Goal: Information Seeking & Learning: Check status

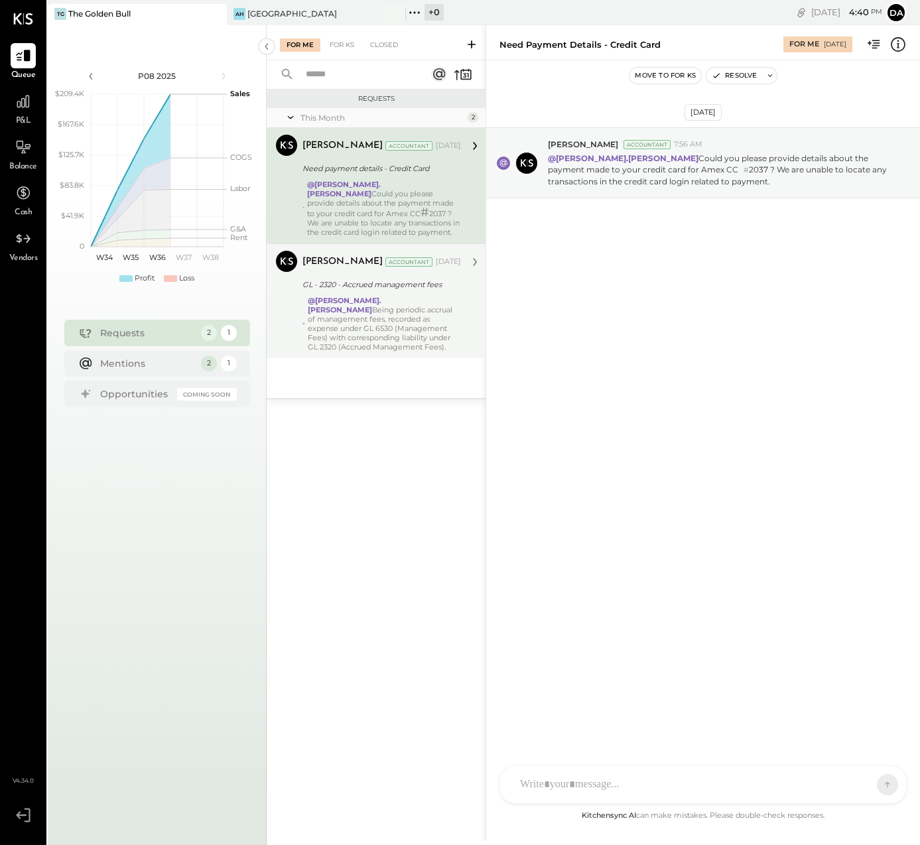
click at [360, 312] on div "@[PERSON_NAME].[PERSON_NAME] Being periodic accrual of management fees, recorde…" at bounding box center [384, 324] width 153 height 56
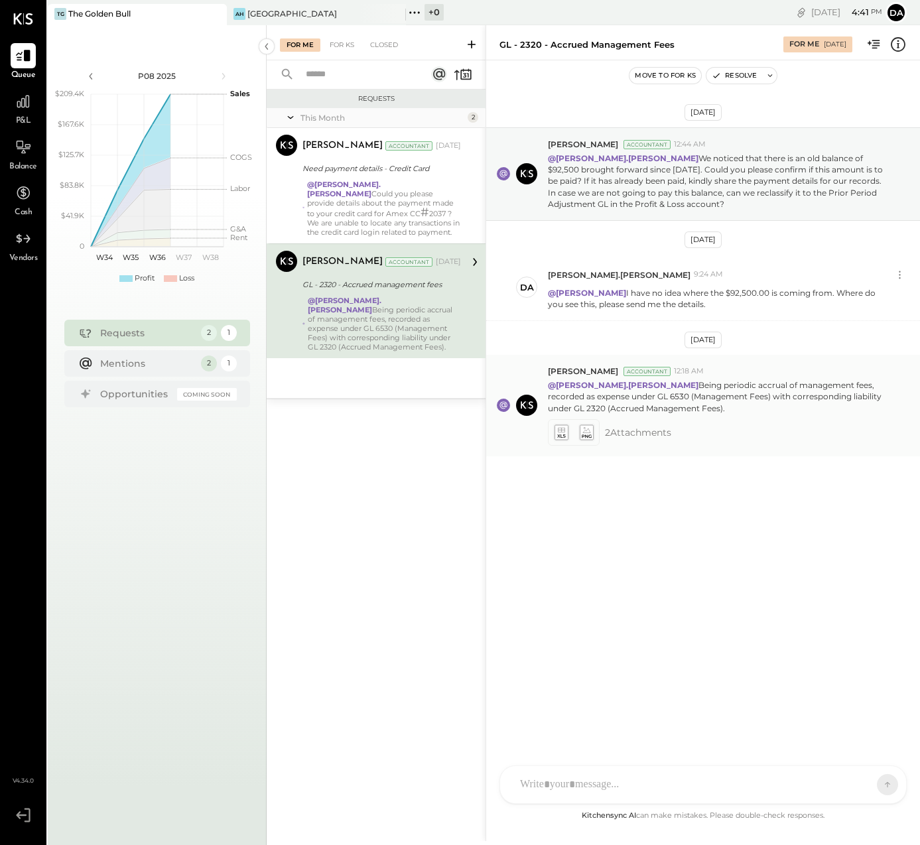
click at [564, 432] on icon at bounding box center [561, 431] width 14 height 15
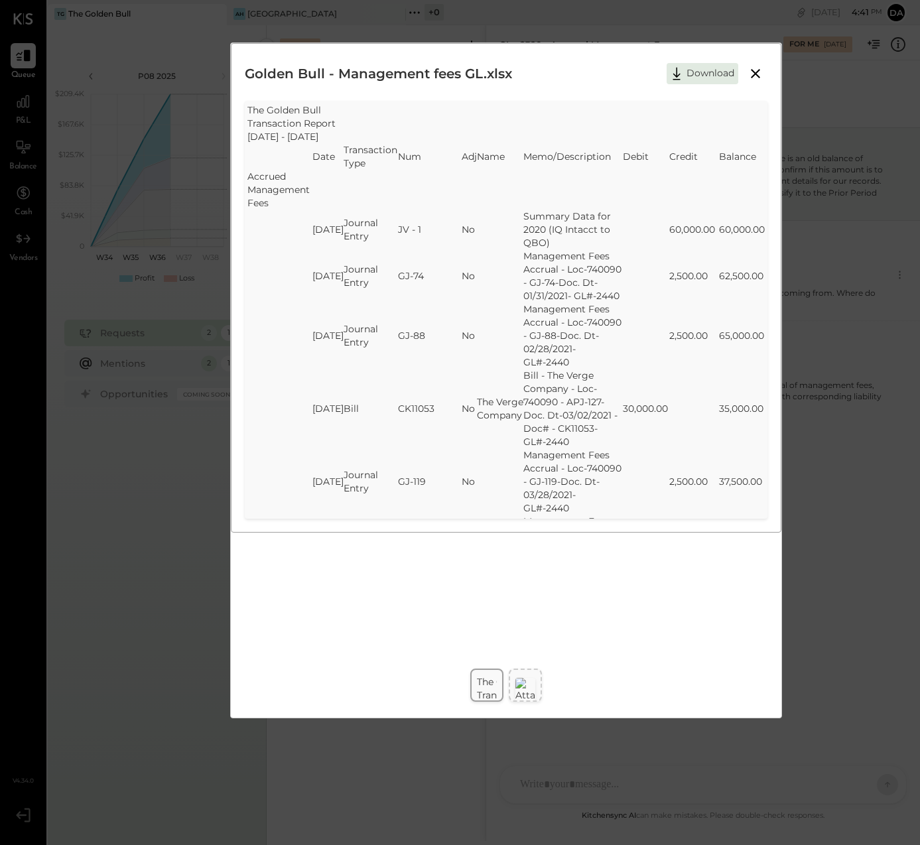
click at [754, 74] on icon at bounding box center [755, 73] width 9 height 9
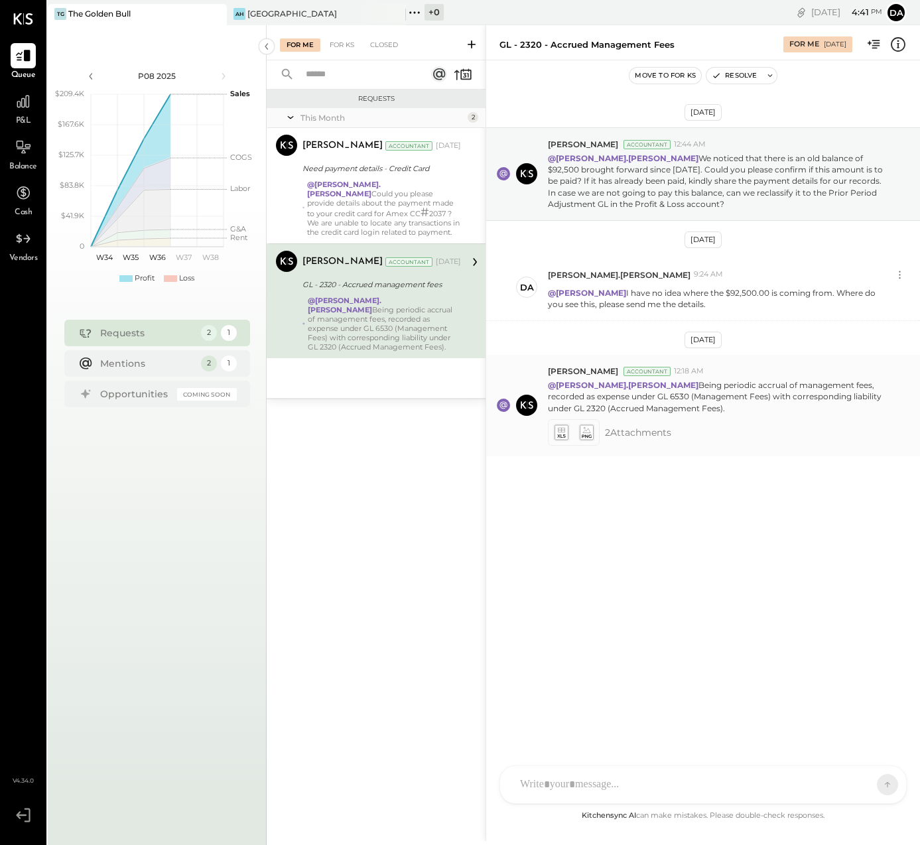
click at [590, 433] on icon at bounding box center [586, 431] width 14 height 15
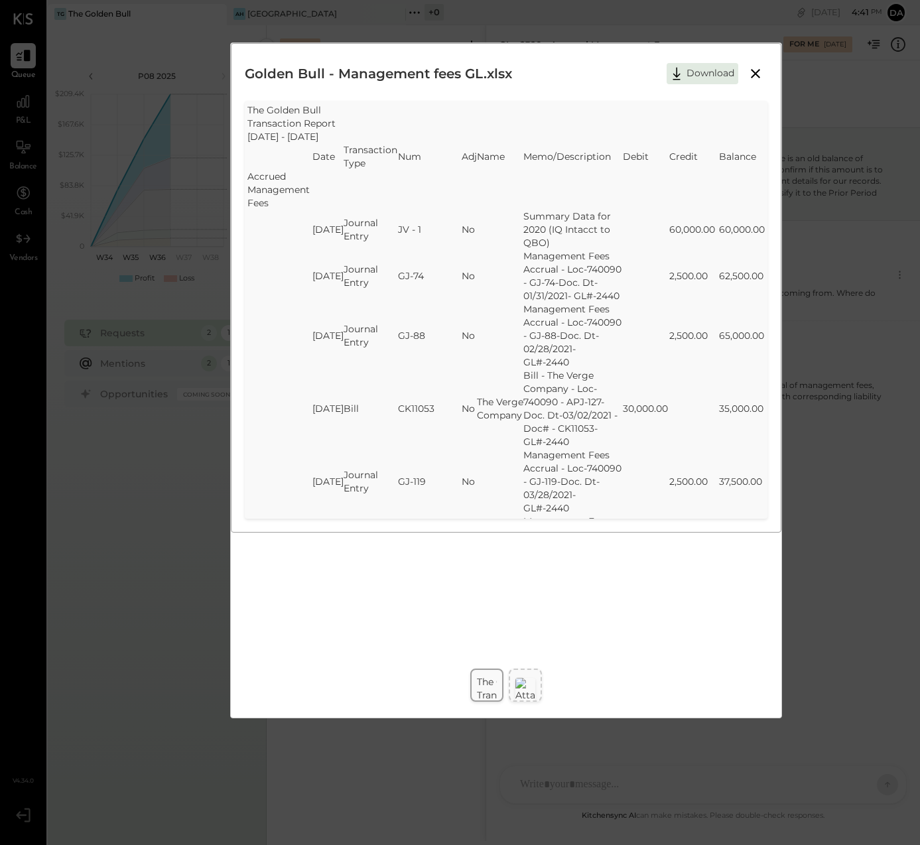
click at [757, 74] on icon at bounding box center [755, 74] width 16 height 16
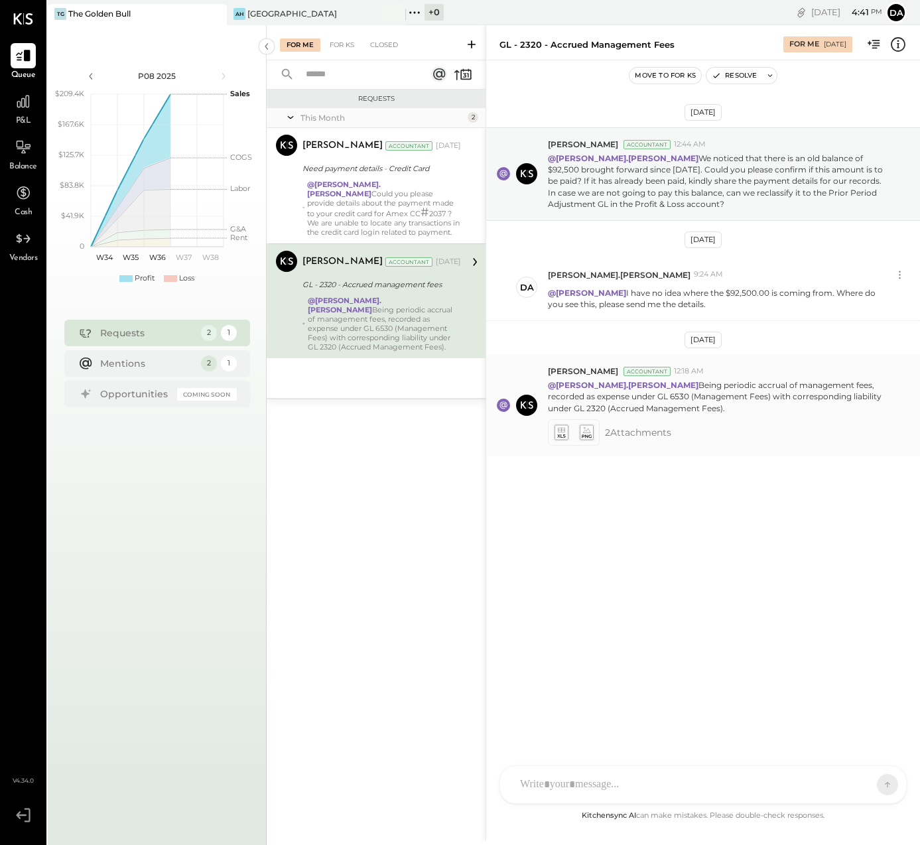
click at [561, 432] on icon at bounding box center [561, 431] width 14 height 15
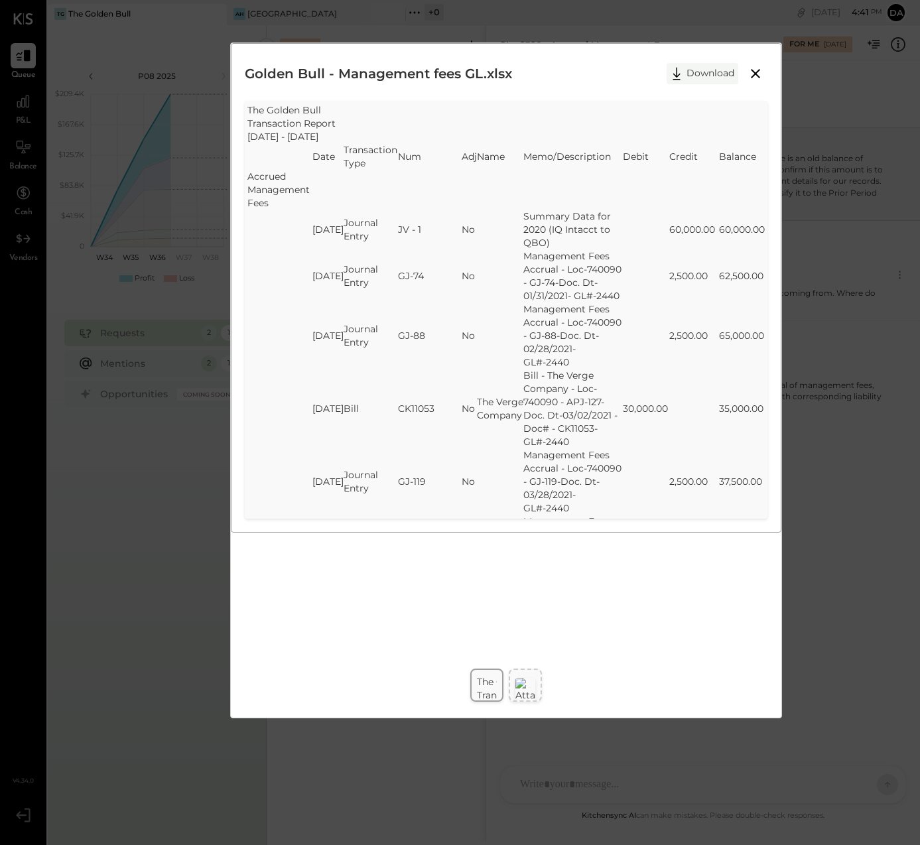
click at [703, 64] on button "Download" at bounding box center [702, 73] width 72 height 21
click at [755, 75] on icon at bounding box center [755, 74] width 16 height 16
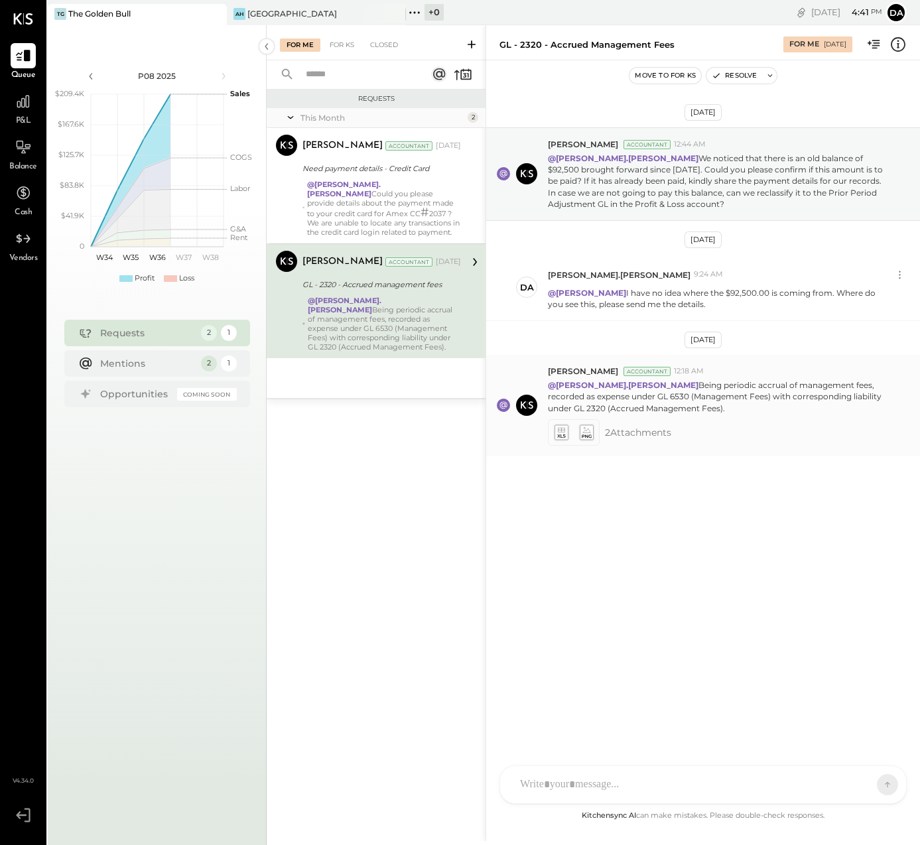
click at [586, 433] on icon at bounding box center [586, 431] width 14 height 15
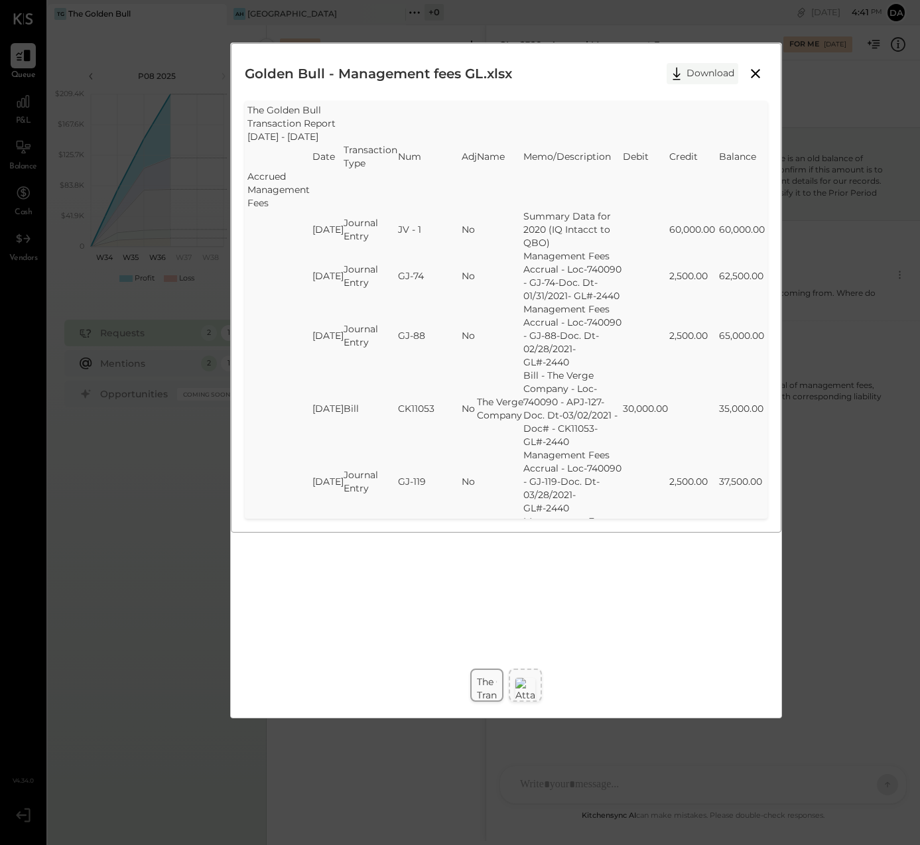
click at [706, 66] on button "Download" at bounding box center [702, 73] width 72 height 21
click at [758, 72] on icon at bounding box center [755, 74] width 16 height 16
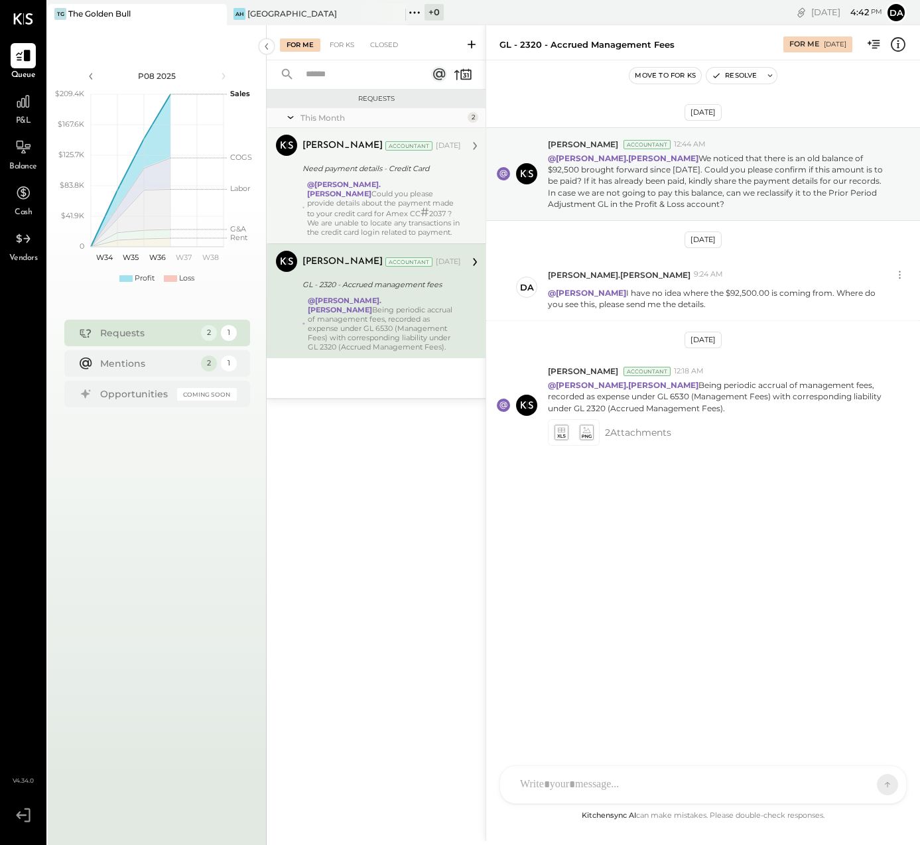
click at [365, 188] on strong "@[PERSON_NAME].[PERSON_NAME]" at bounding box center [344, 189] width 74 height 19
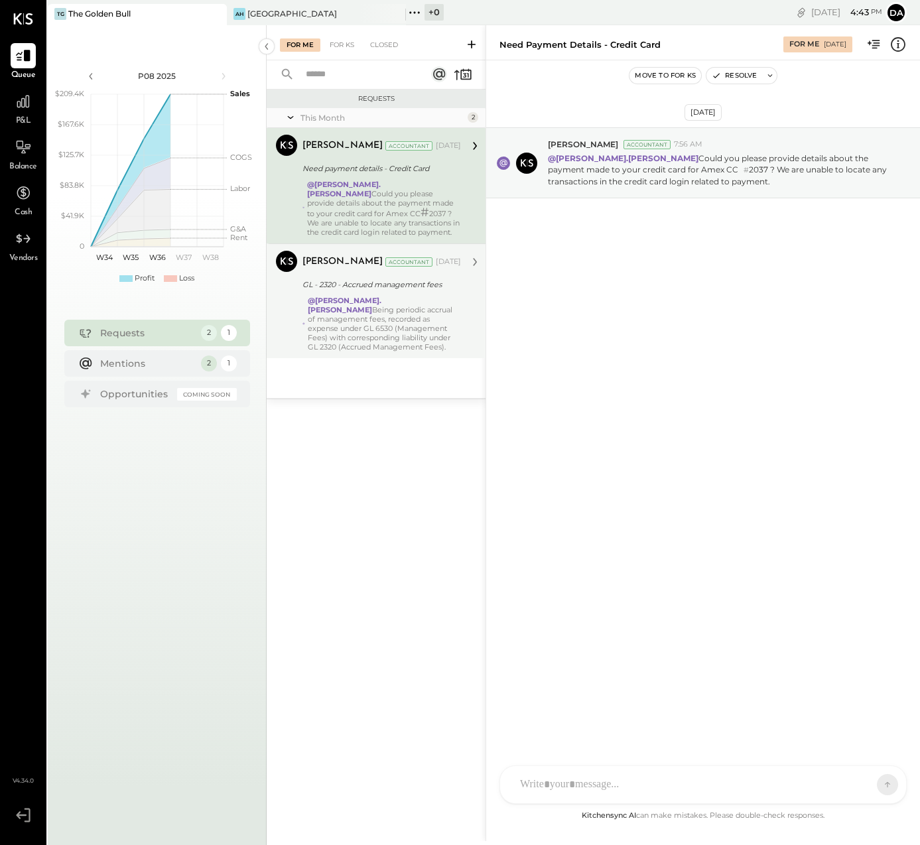
click at [559, 774] on div at bounding box center [703, 784] width 406 height 37
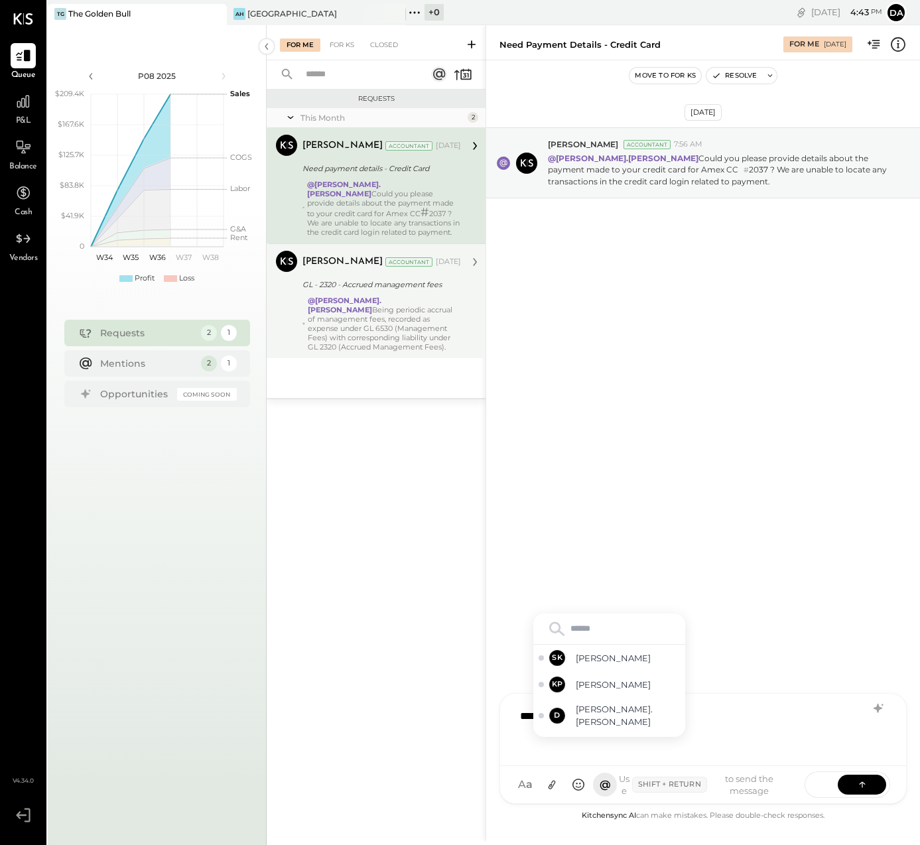
click at [628, 625] on input "text" at bounding box center [608, 629] width 141 height 20
type input "****"
click at [578, 631] on div "[DATE] [PERSON_NAME] Accountant 7:56 AM @[PERSON_NAME].[PERSON_NAME] Could you …" at bounding box center [703, 433] width 434 height 747
click at [570, 631] on div "[DATE] [PERSON_NAME] Accountant 7:56 AM @[PERSON_NAME].[PERSON_NAME] Could you …" at bounding box center [703, 433] width 434 height 747
click at [532, 766] on div "A a @ Use Shift + Return to send the message SEND" at bounding box center [703, 784] width 406 height 37
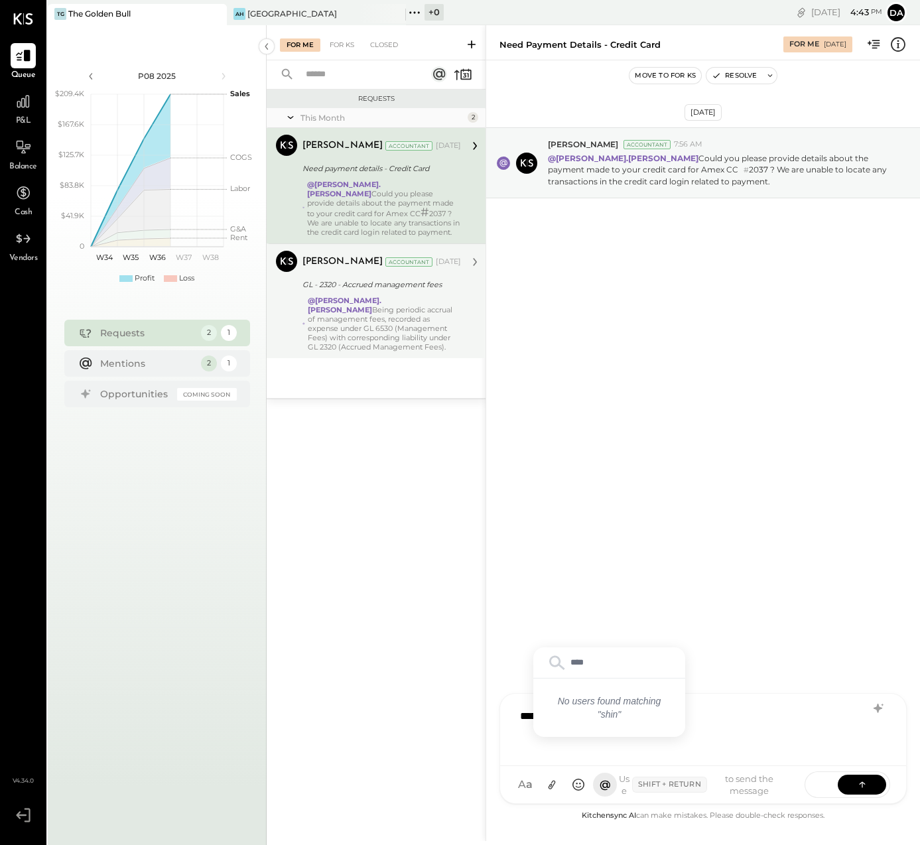
click at [560, 751] on div "**********" at bounding box center [702, 728] width 379 height 53
click at [706, 733] on div "**********" at bounding box center [702, 728] width 379 height 53
click at [806, 647] on div "[DATE] [PERSON_NAME] Accountant 7:56 AM @[PERSON_NAME].[PERSON_NAME] Could you …" at bounding box center [703, 433] width 434 height 747
click at [714, 635] on div "[DATE] [PERSON_NAME] Accountant 7:56 AM @[PERSON_NAME].[PERSON_NAME] Could you …" at bounding box center [703, 433] width 434 height 747
click at [536, 746] on div "**********" at bounding box center [702, 728] width 379 height 53
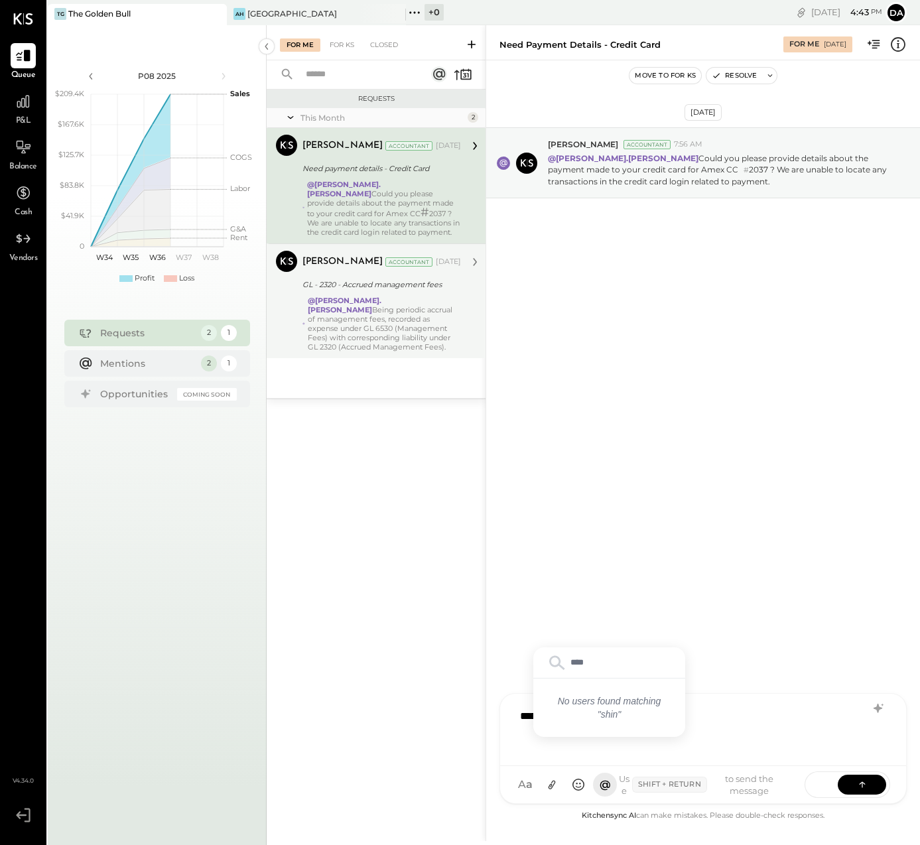
click at [513, 717] on div "**********" at bounding box center [702, 728] width 379 height 53
click at [571, 557] on div "[DATE] [PERSON_NAME] Accountant 7:56 AM @[PERSON_NAME].[PERSON_NAME] Could you …" at bounding box center [703, 433] width 434 height 747
click at [322, 277] on div "GL - 2320 - Accrued management fees" at bounding box center [379, 285] width 155 height 16
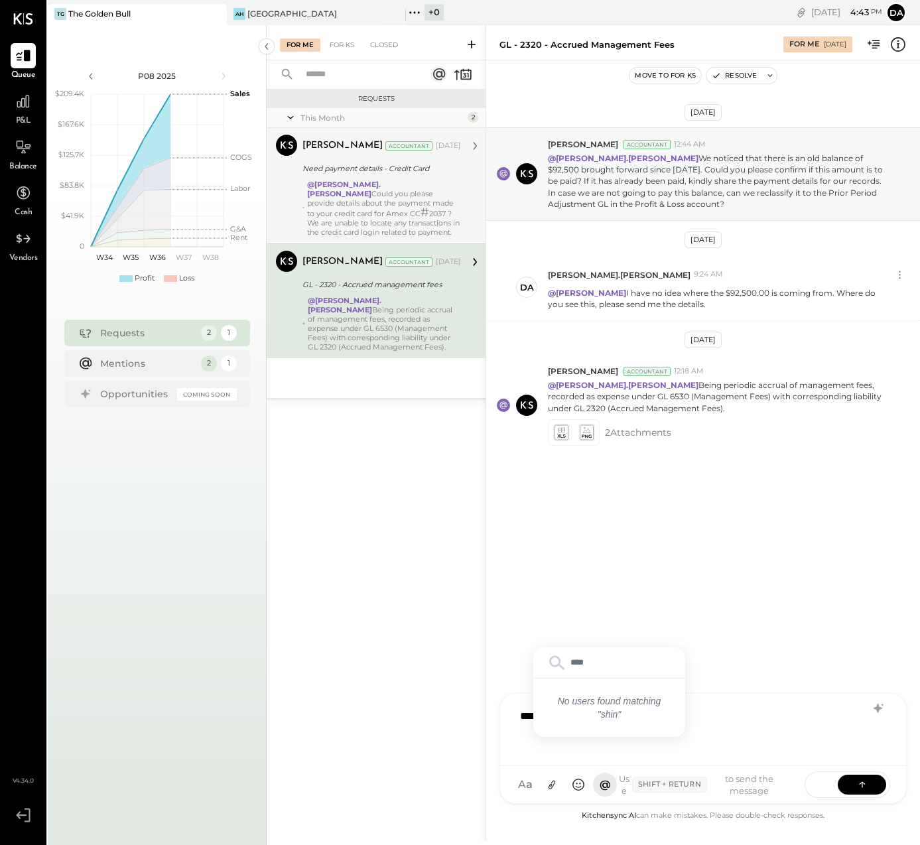
click at [622, 558] on div "[DATE] [PERSON_NAME] Accountant 12:44 AM @[PERSON_NAME].[PERSON_NAME] We notice…" at bounding box center [703, 433] width 434 height 747
click at [292, 13] on div "[GEOGRAPHIC_DATA]" at bounding box center [292, 13] width 90 height 11
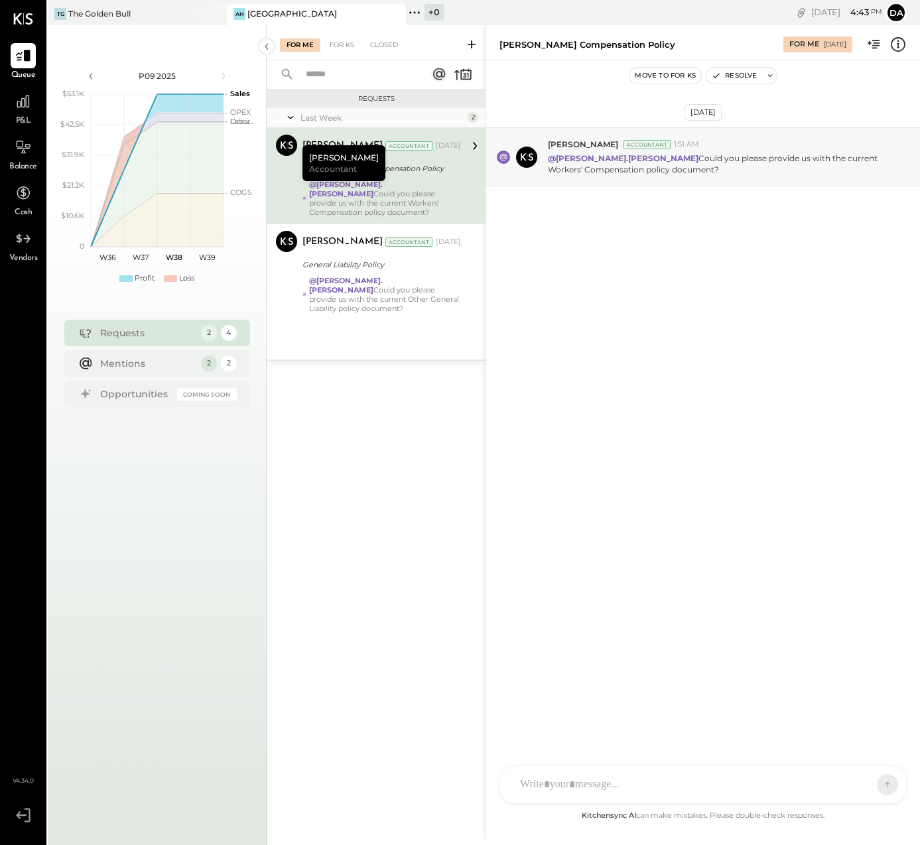
click at [583, 248] on div "[DATE] [PERSON_NAME] Accountant 1:51 AM @[PERSON_NAME].[PERSON_NAME] Could you …" at bounding box center [703, 189] width 434 height 192
click at [422, 186] on div "@[PERSON_NAME].[PERSON_NAME] Could you please provide us with the current Worke…" at bounding box center [385, 198] width 152 height 37
click at [477, 143] on icon at bounding box center [474, 145] width 17 height 17
click at [145, 12] on div "TG The Golden Bull" at bounding box center [127, 14] width 159 height 12
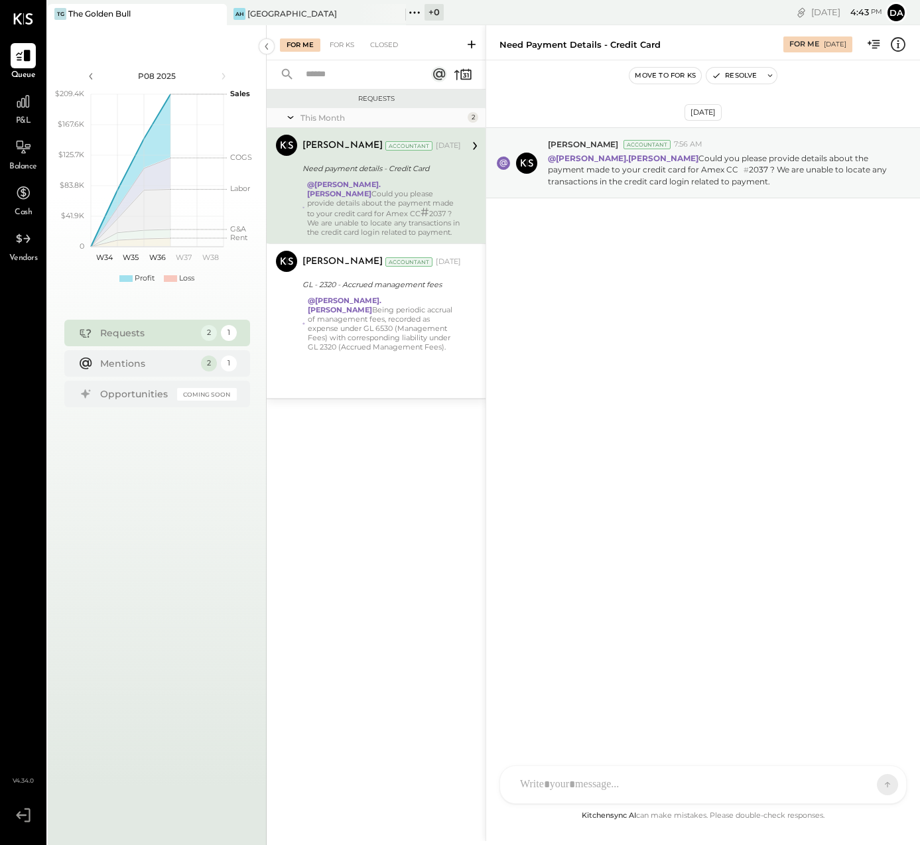
click at [25, 115] on span "P&L" at bounding box center [23, 121] width 15 height 12
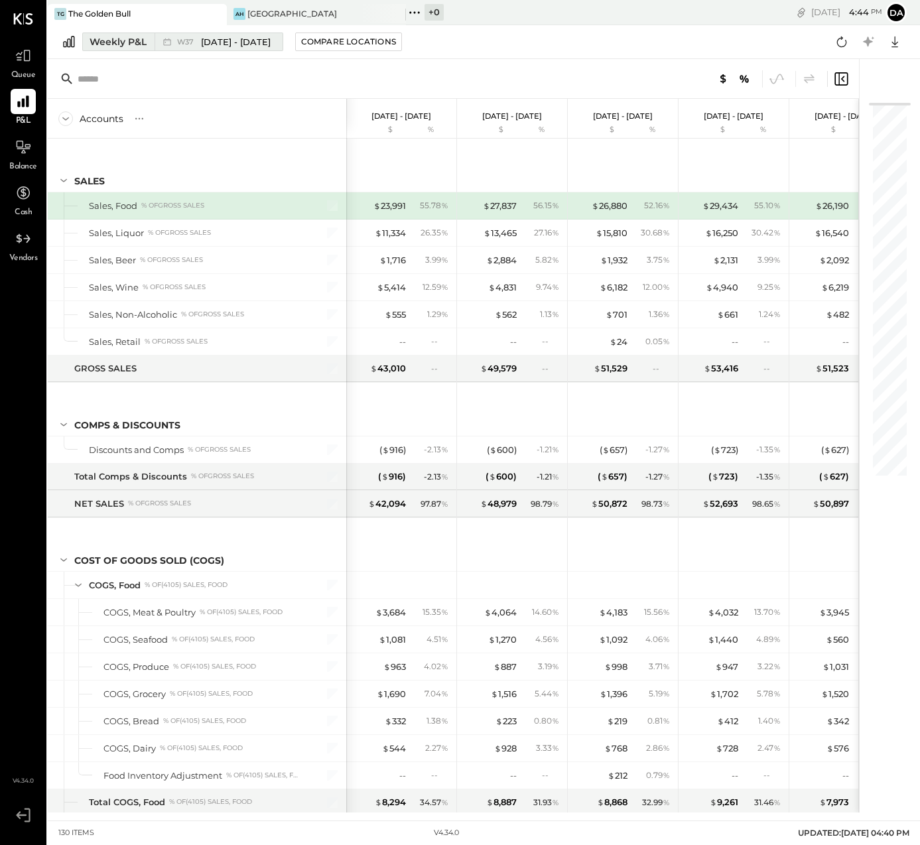
click at [119, 46] on div "Weekly P&L" at bounding box center [118, 41] width 57 height 13
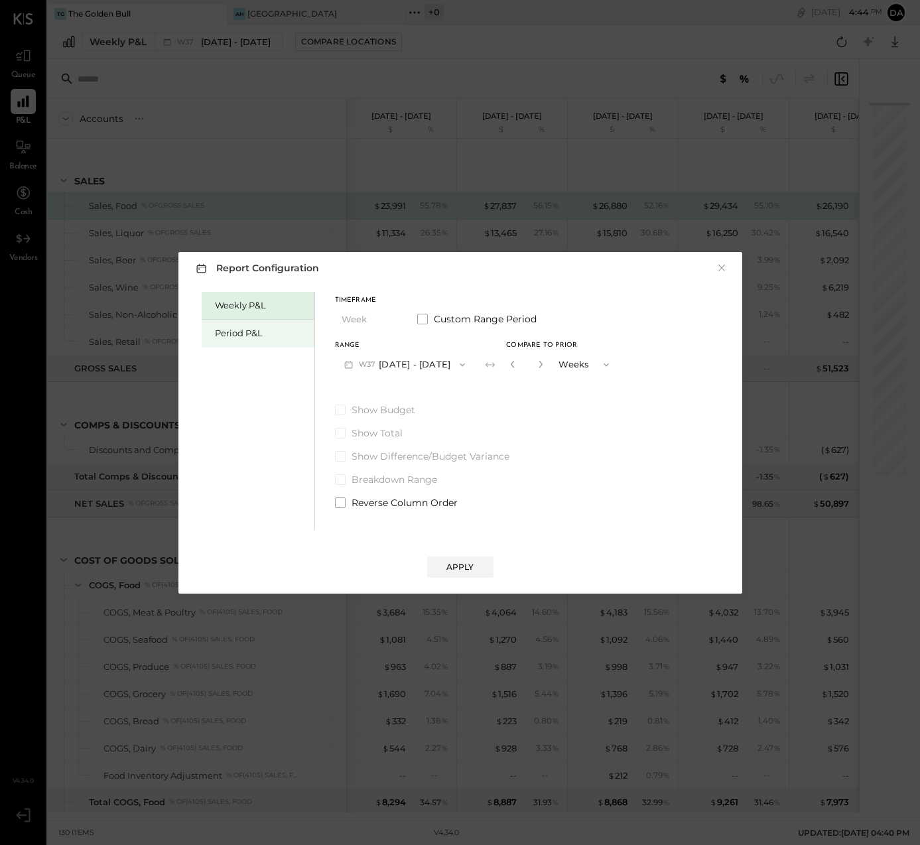
click at [216, 324] on div "Period P&L" at bounding box center [258, 334] width 113 height 28
click at [391, 363] on button "P09 [DATE] - [DATE]" at bounding box center [404, 364] width 138 height 25
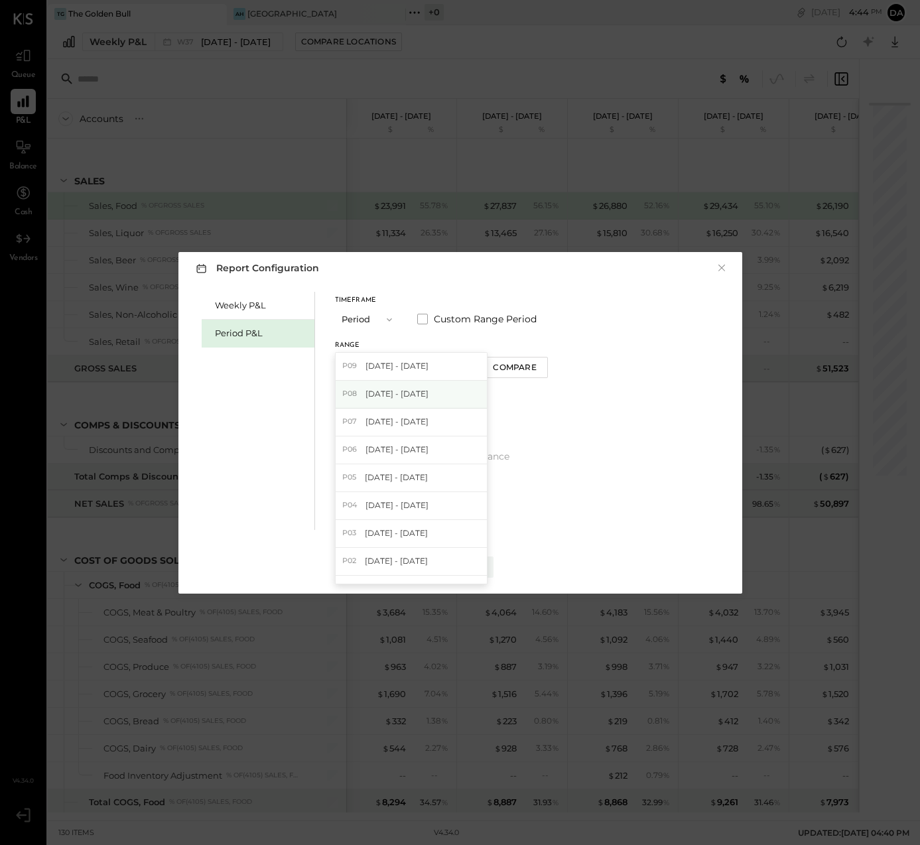
click at [389, 385] on div "P08 [DATE] - [DATE]" at bounding box center [411, 395] width 151 height 28
click at [463, 568] on div "Apply" at bounding box center [460, 566] width 28 height 11
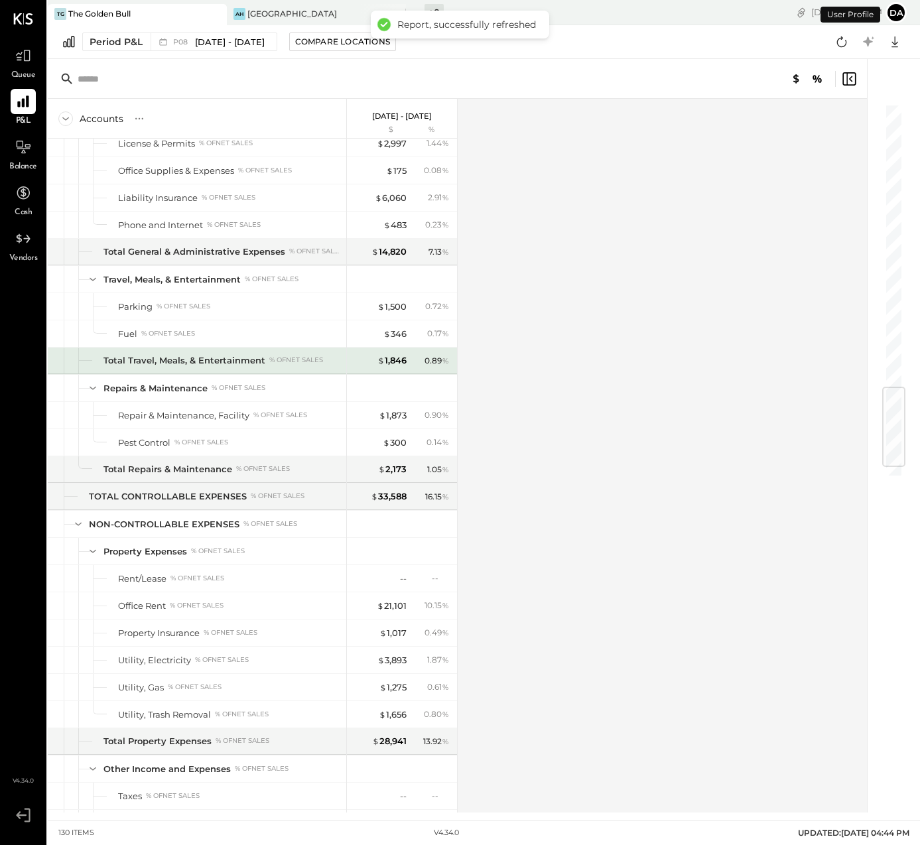
scroll to position [2455, 0]
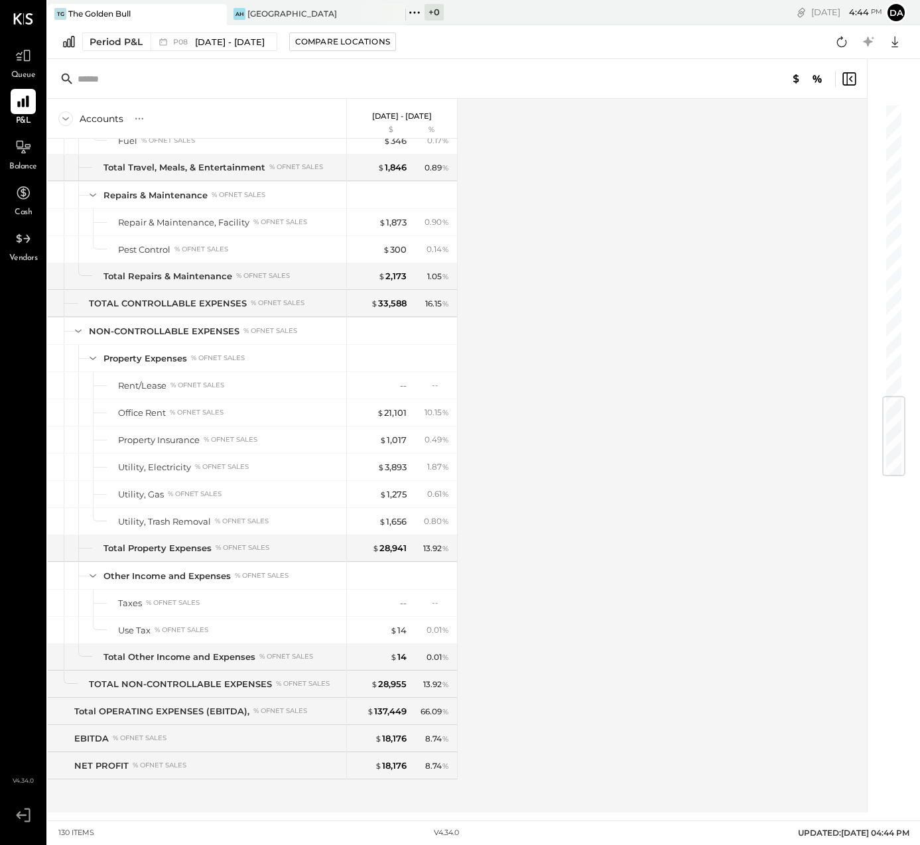
click at [280, 3] on div "TG The Golden Bull [GEOGRAPHIC_DATA] + 0 Pinned Locations ( 2 ) The [GEOGRAPHIC…" at bounding box center [302, 12] width 509 height 25
click at [280, 9] on div "[GEOGRAPHIC_DATA]" at bounding box center [292, 13] width 90 height 11
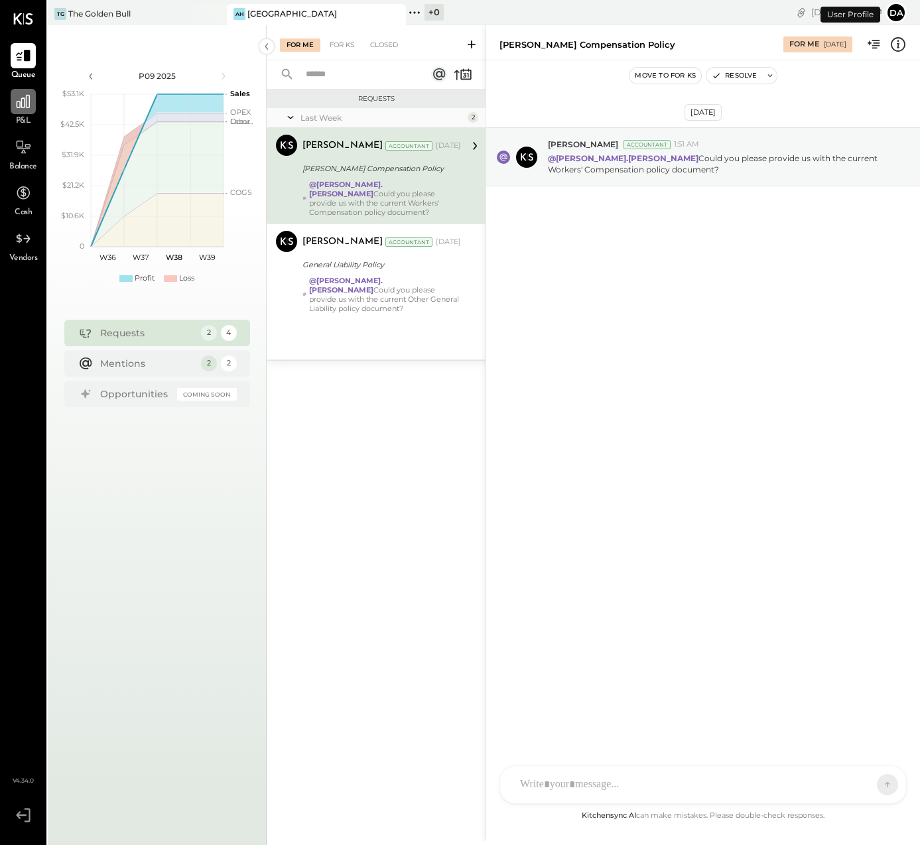
click at [27, 103] on icon at bounding box center [23, 101] width 17 height 17
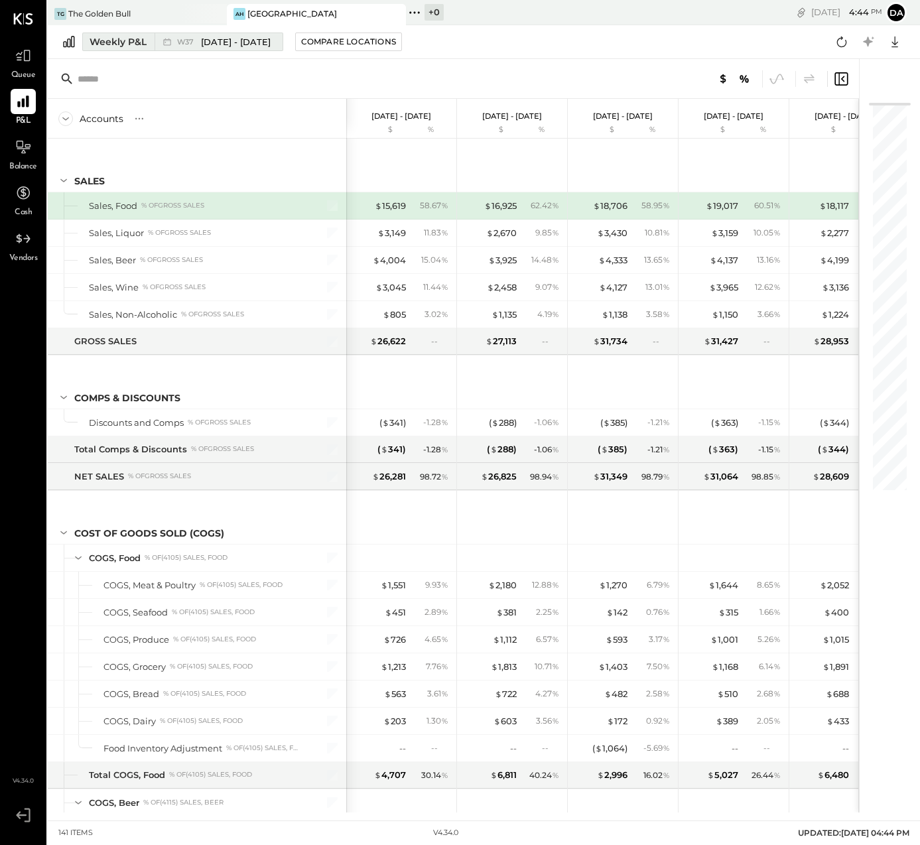
click at [107, 32] on button "Weekly P&L W37 [DATE] - [DATE]" at bounding box center [182, 41] width 201 height 19
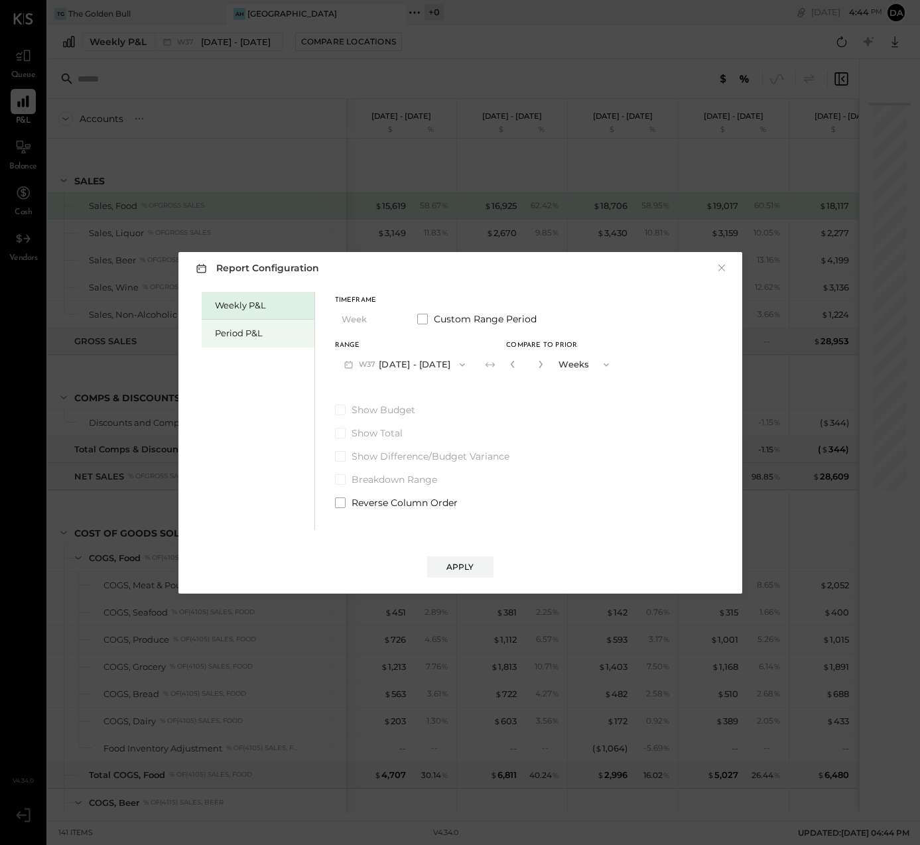
click at [234, 338] on div "Period P&L" at bounding box center [261, 333] width 93 height 13
click at [381, 362] on button "P09 [DATE] - [DATE]" at bounding box center [404, 364] width 138 height 25
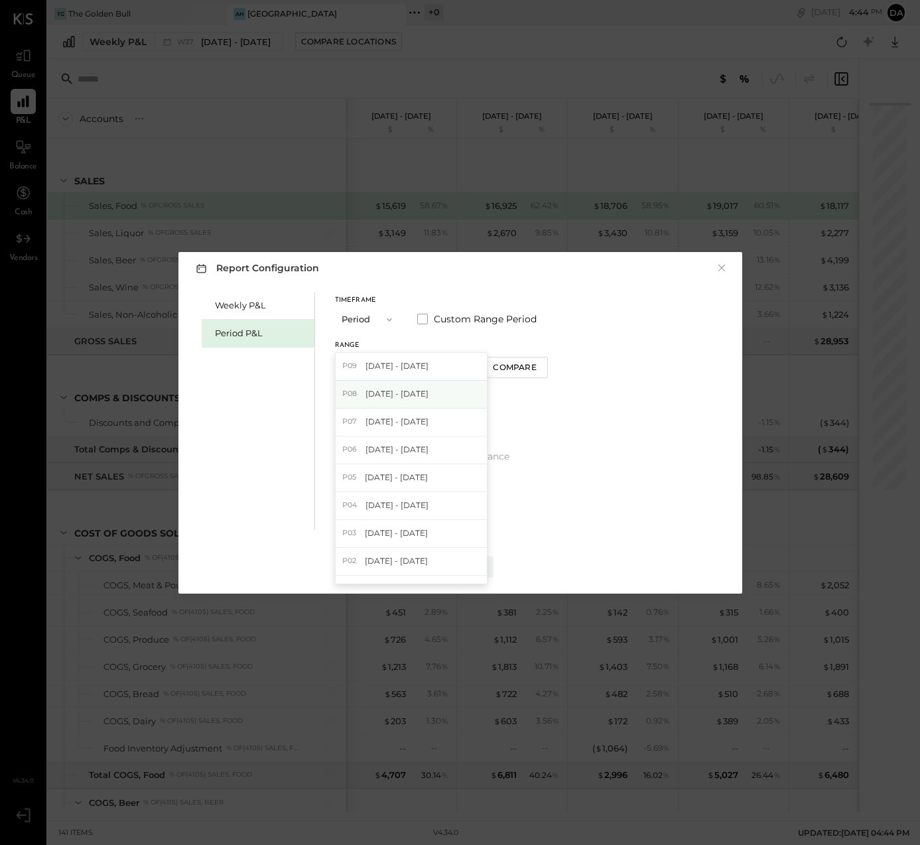
click at [380, 388] on span "[DATE] - [DATE]" at bounding box center [396, 393] width 63 height 11
click at [461, 564] on div "Apply" at bounding box center [460, 566] width 28 height 11
